Goal: Task Accomplishment & Management: Manage account settings

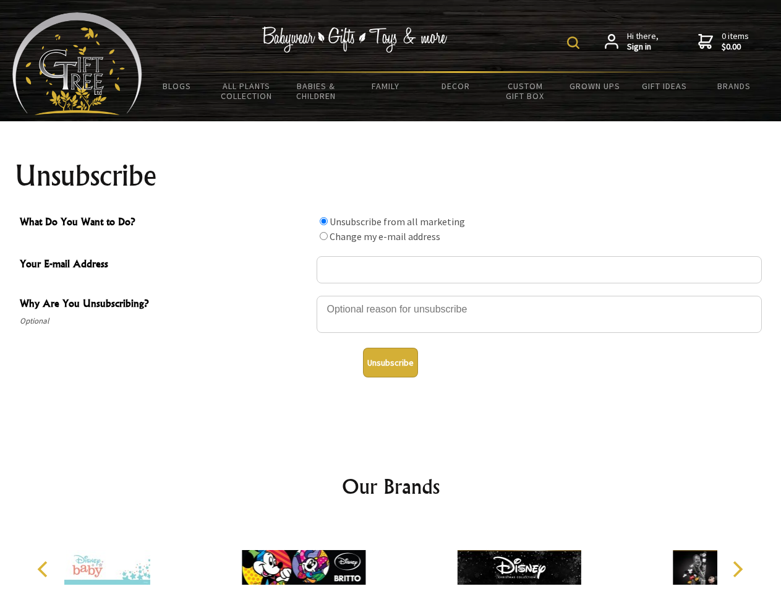
click at [575, 43] on img at bounding box center [573, 42] width 12 height 12
click at [391, 295] on div at bounding box center [539, 315] width 445 height 43
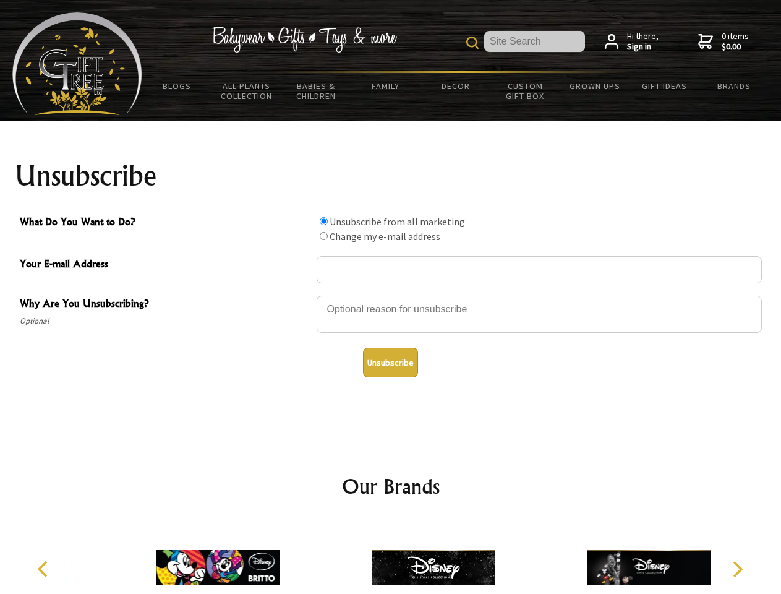
click at [323, 221] on input "What Do You Want to Do?" at bounding box center [324, 221] width 8 height 8
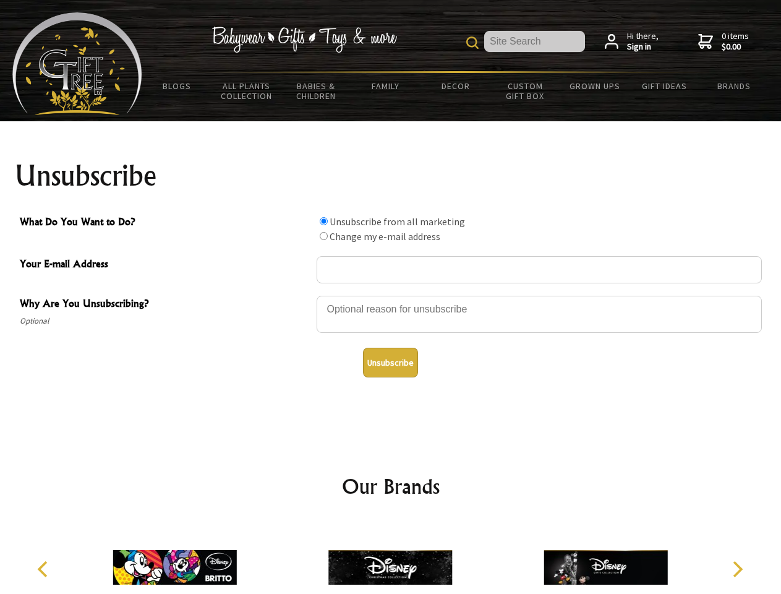
click at [323, 236] on input "What Do You Want to Do?" at bounding box center [324, 236] width 8 height 8
radio input "true"
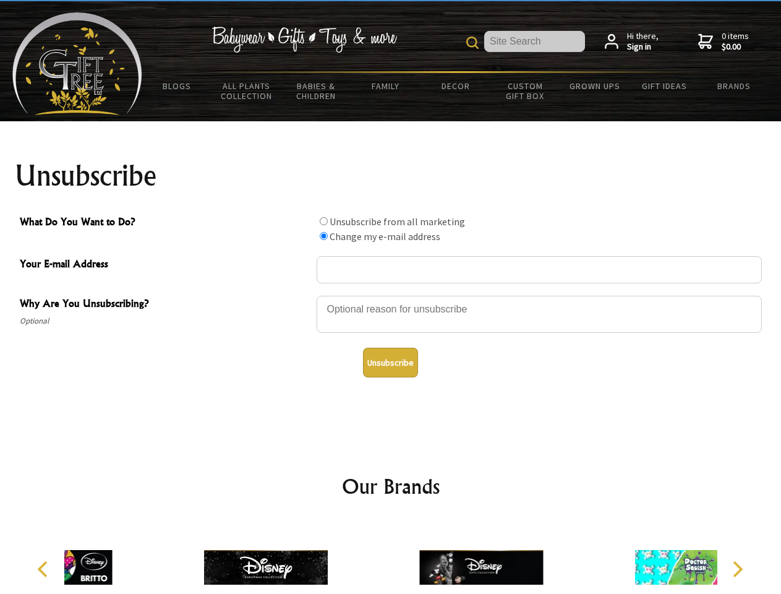
click at [390, 362] on button "Unsubscribe" at bounding box center [390, 363] width 55 height 30
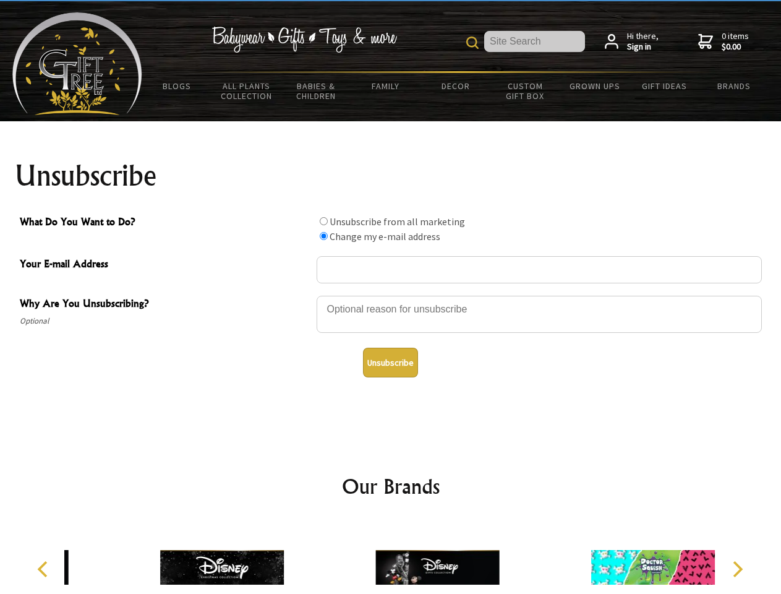
click at [45, 569] on icon "Previous" at bounding box center [44, 569] width 16 height 16
click at [737, 569] on icon "Next" at bounding box center [737, 569] width 16 height 16
